Goal: Transaction & Acquisition: Purchase product/service

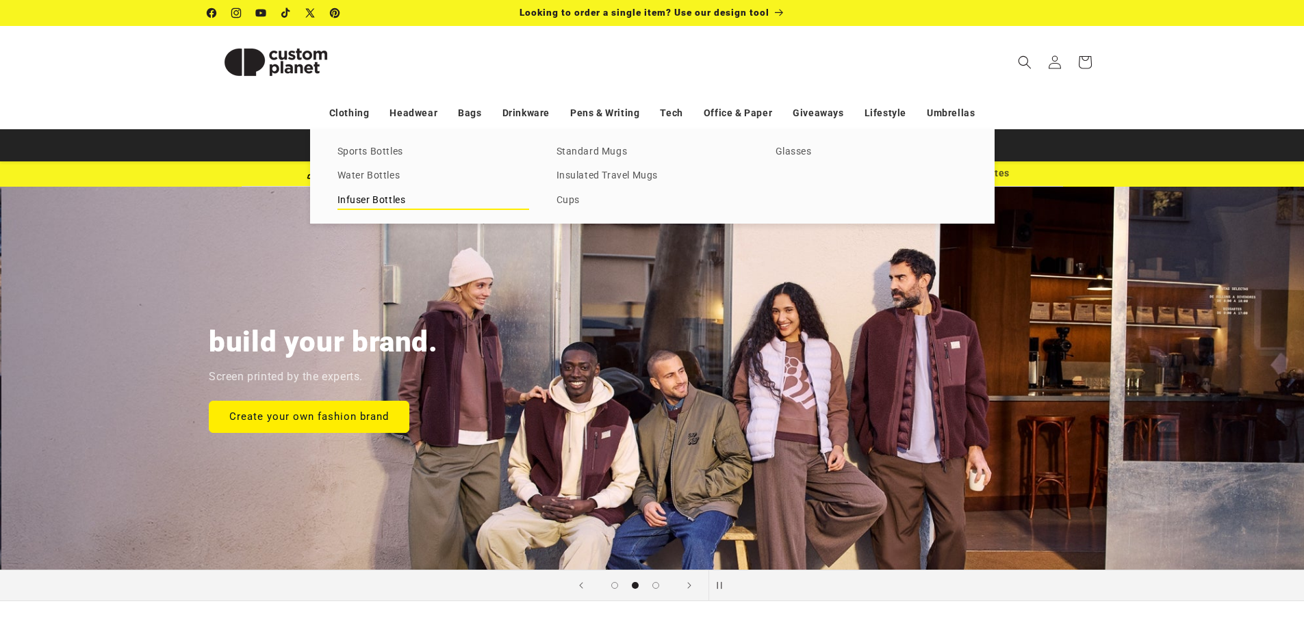
scroll to position [0, 1304]
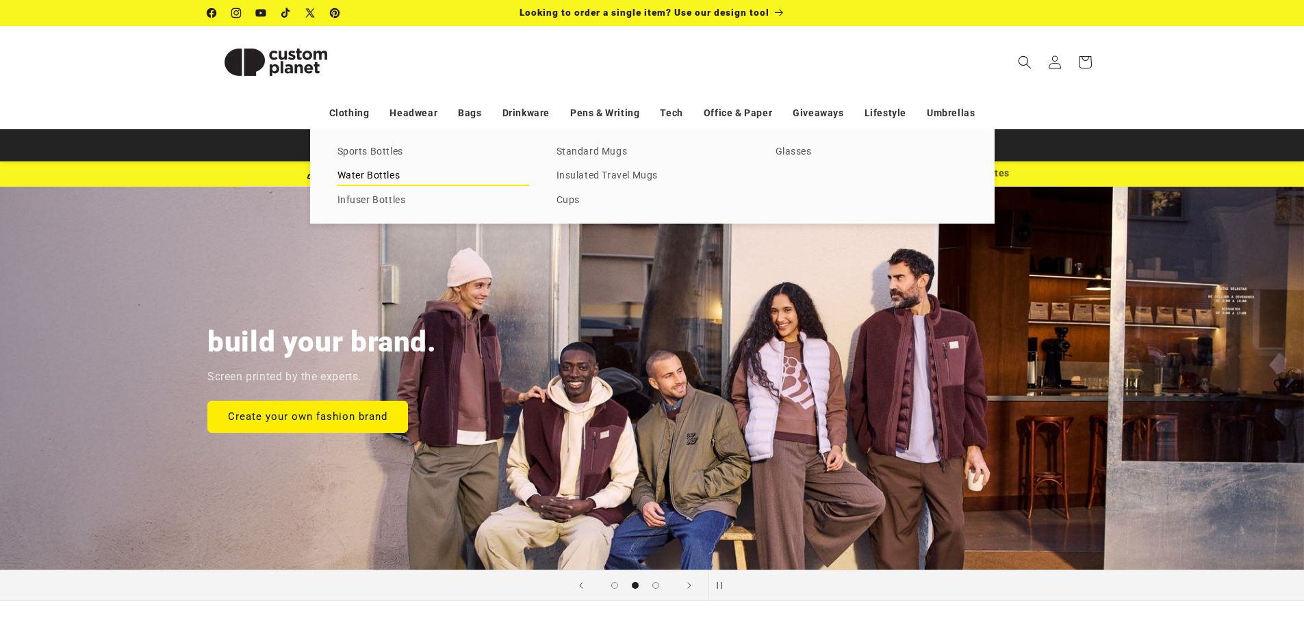
click at [380, 174] on link "Water Bottles" at bounding box center [433, 176] width 192 height 18
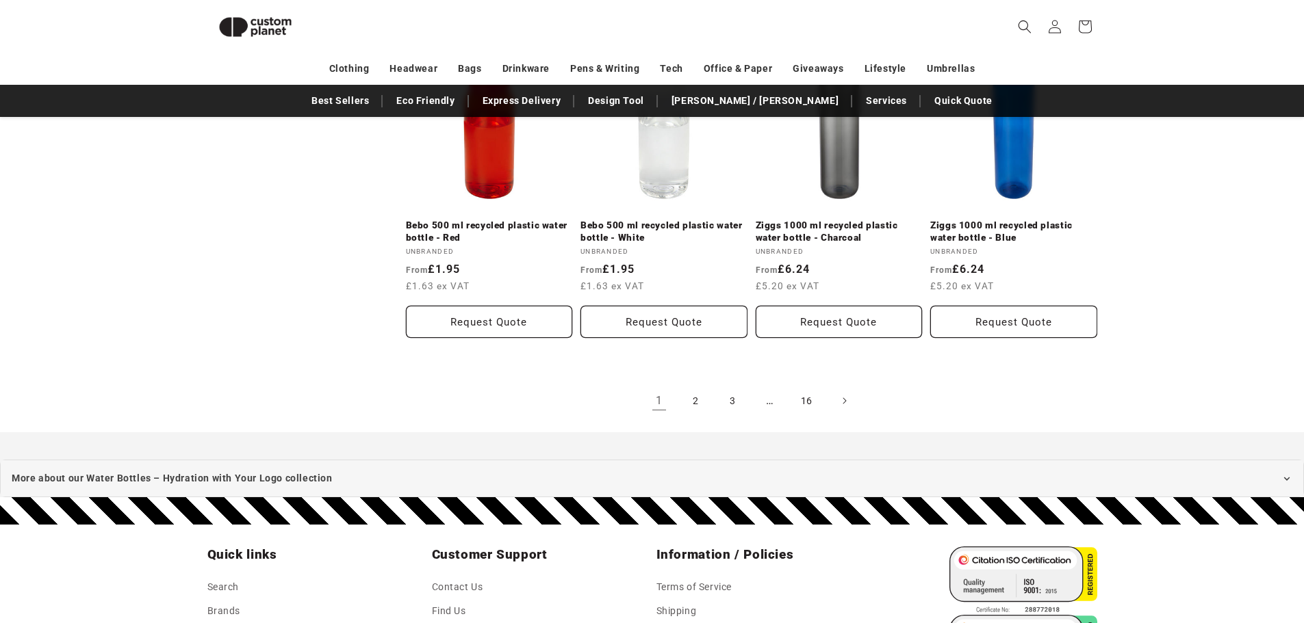
scroll to position [1555, 0]
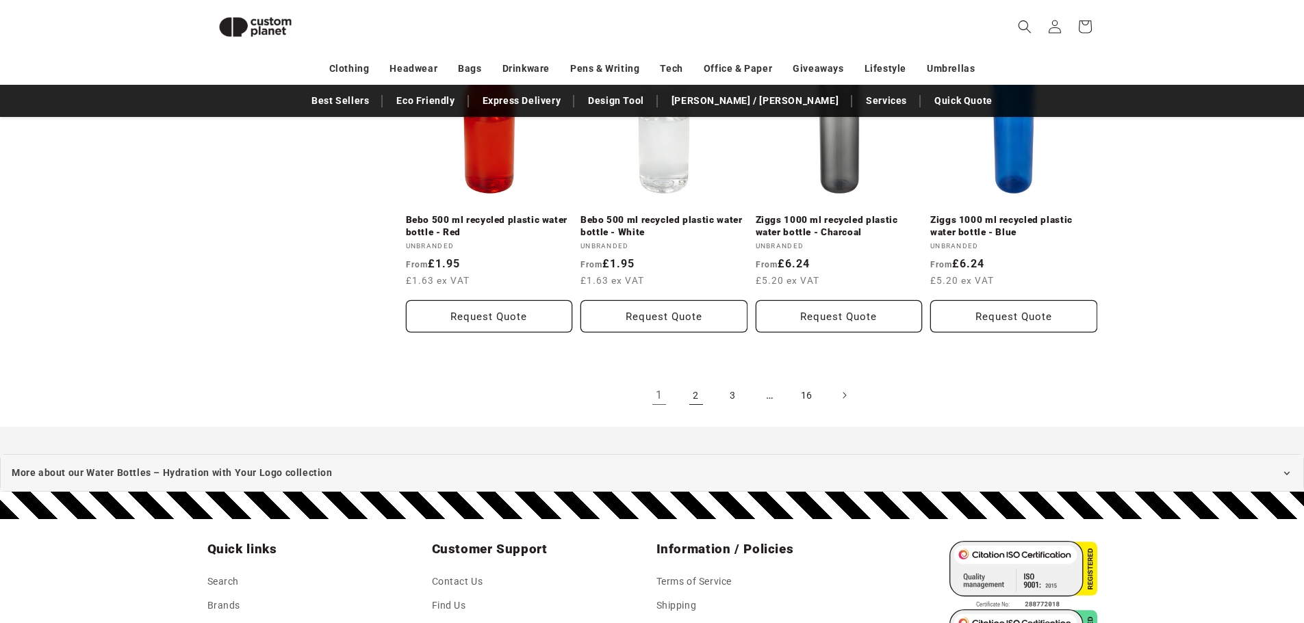
click at [695, 398] on link "2" at bounding box center [696, 395] width 30 height 30
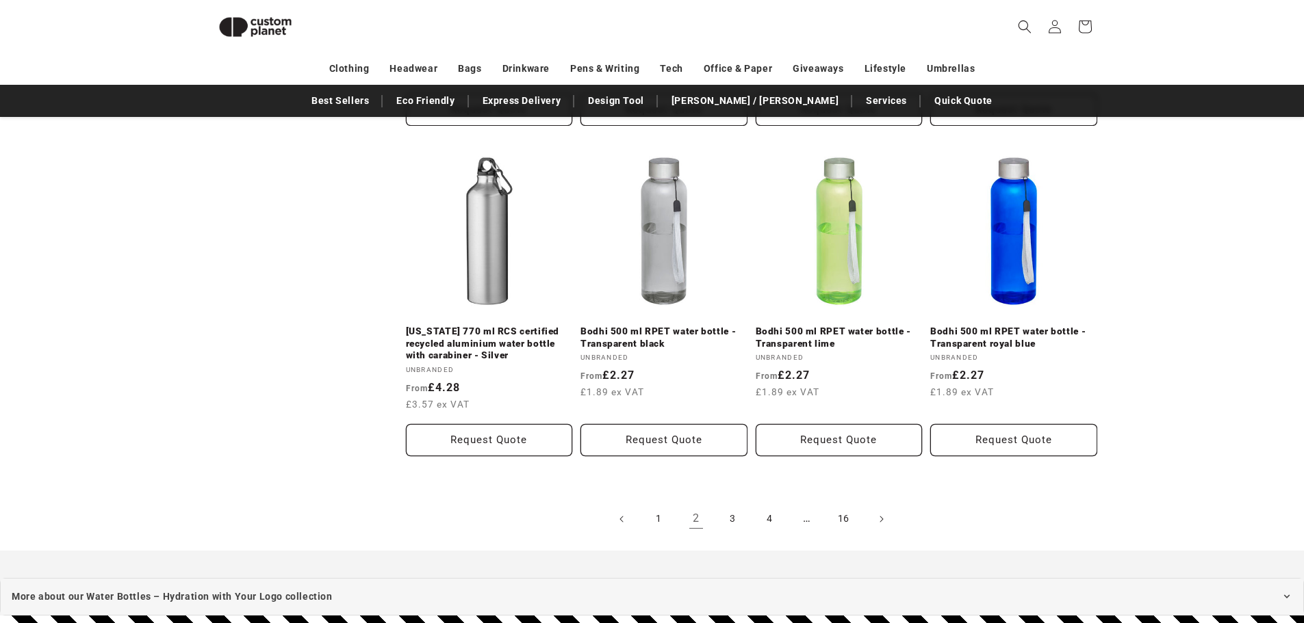
scroll to position [1556, 0]
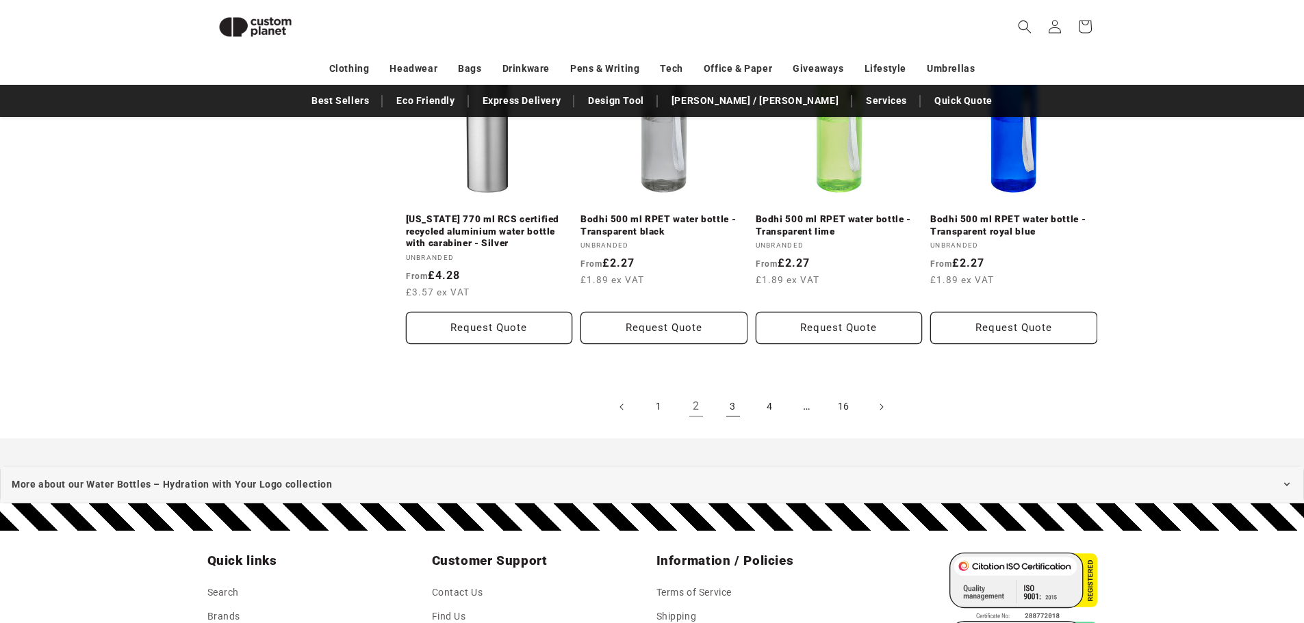
click at [724, 404] on link "3" at bounding box center [733, 407] width 30 height 30
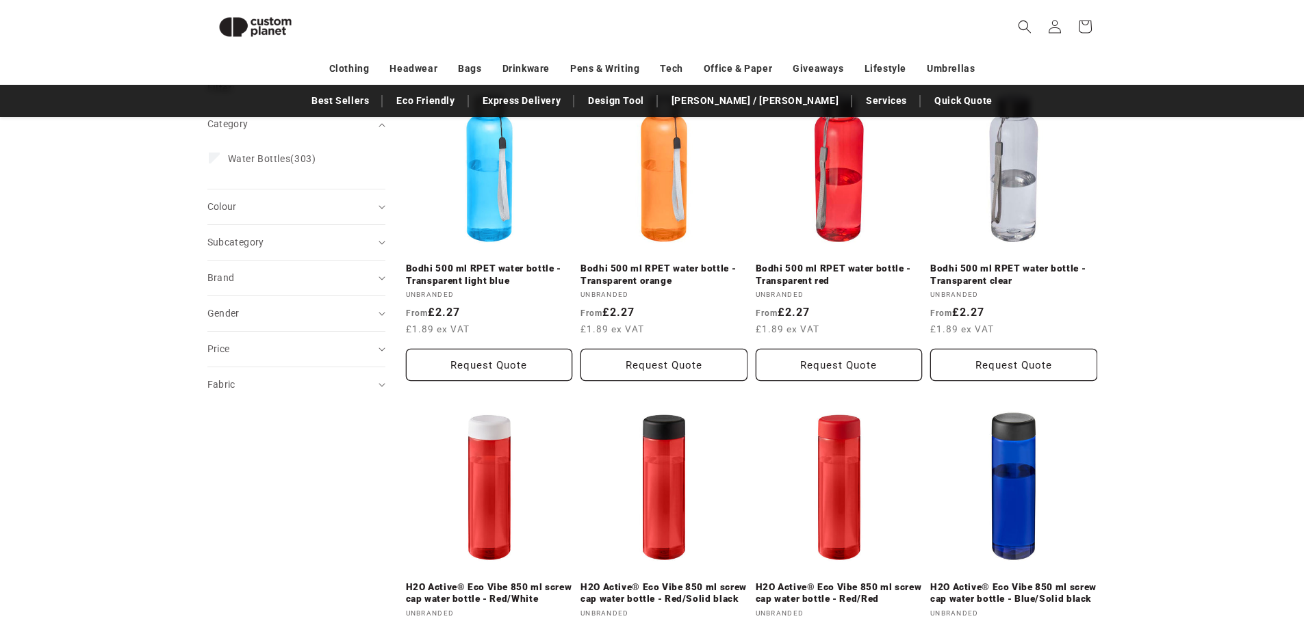
scroll to position [187, 0]
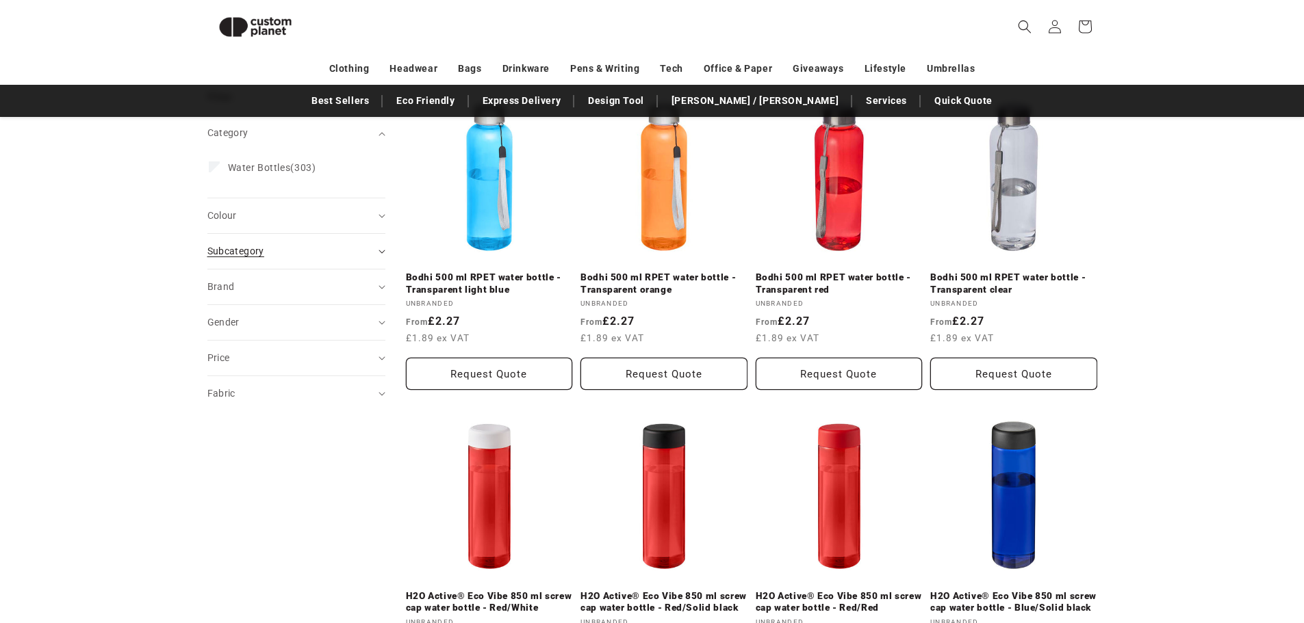
click at [241, 254] on span "Subcategory (0)" at bounding box center [235, 251] width 57 height 11
click at [212, 287] on span "Brand (0)" at bounding box center [220, 286] width 27 height 11
